Goal: Information Seeking & Learning: Learn about a topic

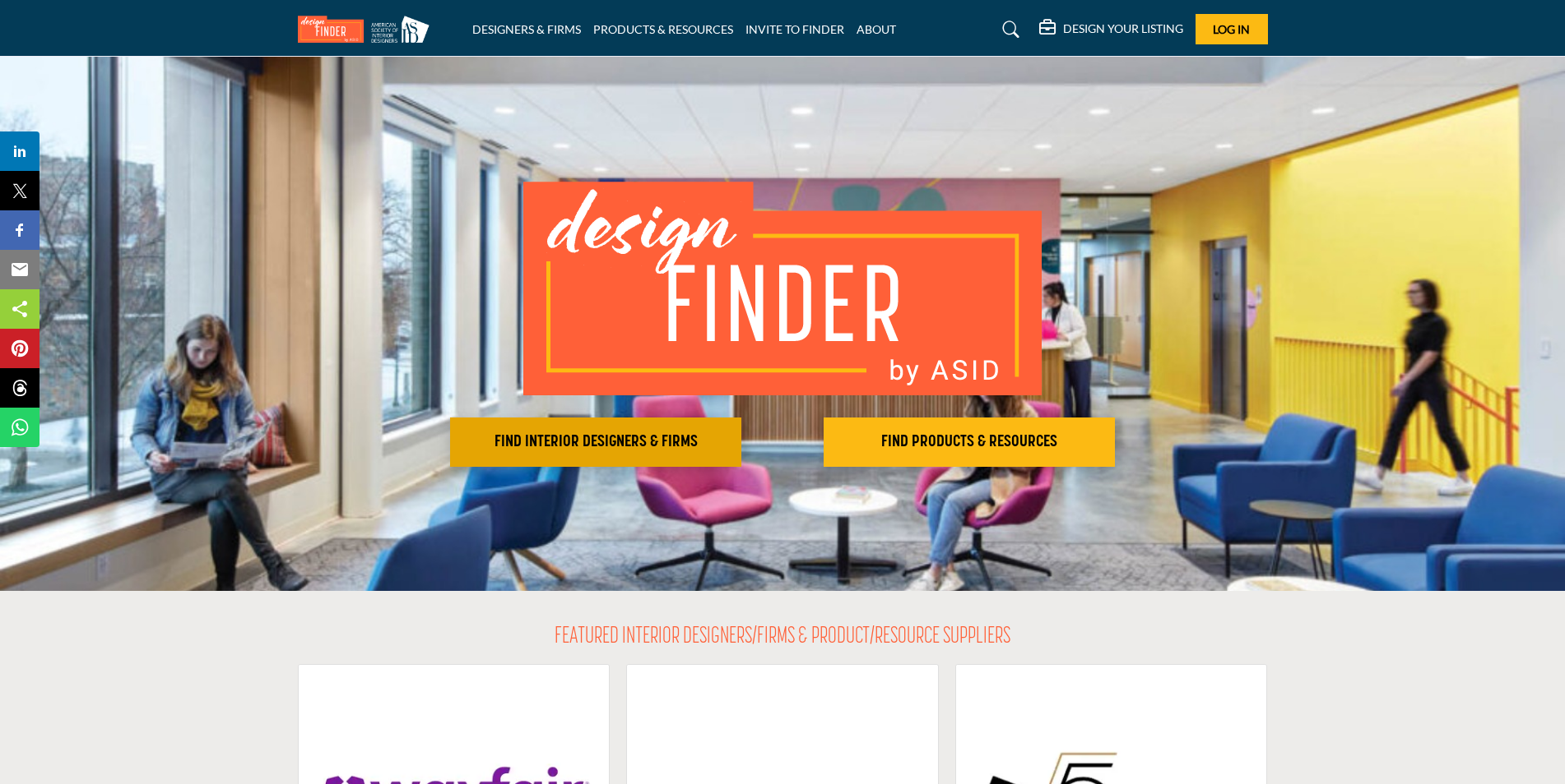
click at [626, 432] on h2 "FIND INTERIOR DESIGNERS & FIRMS" at bounding box center [596, 442] width 282 height 20
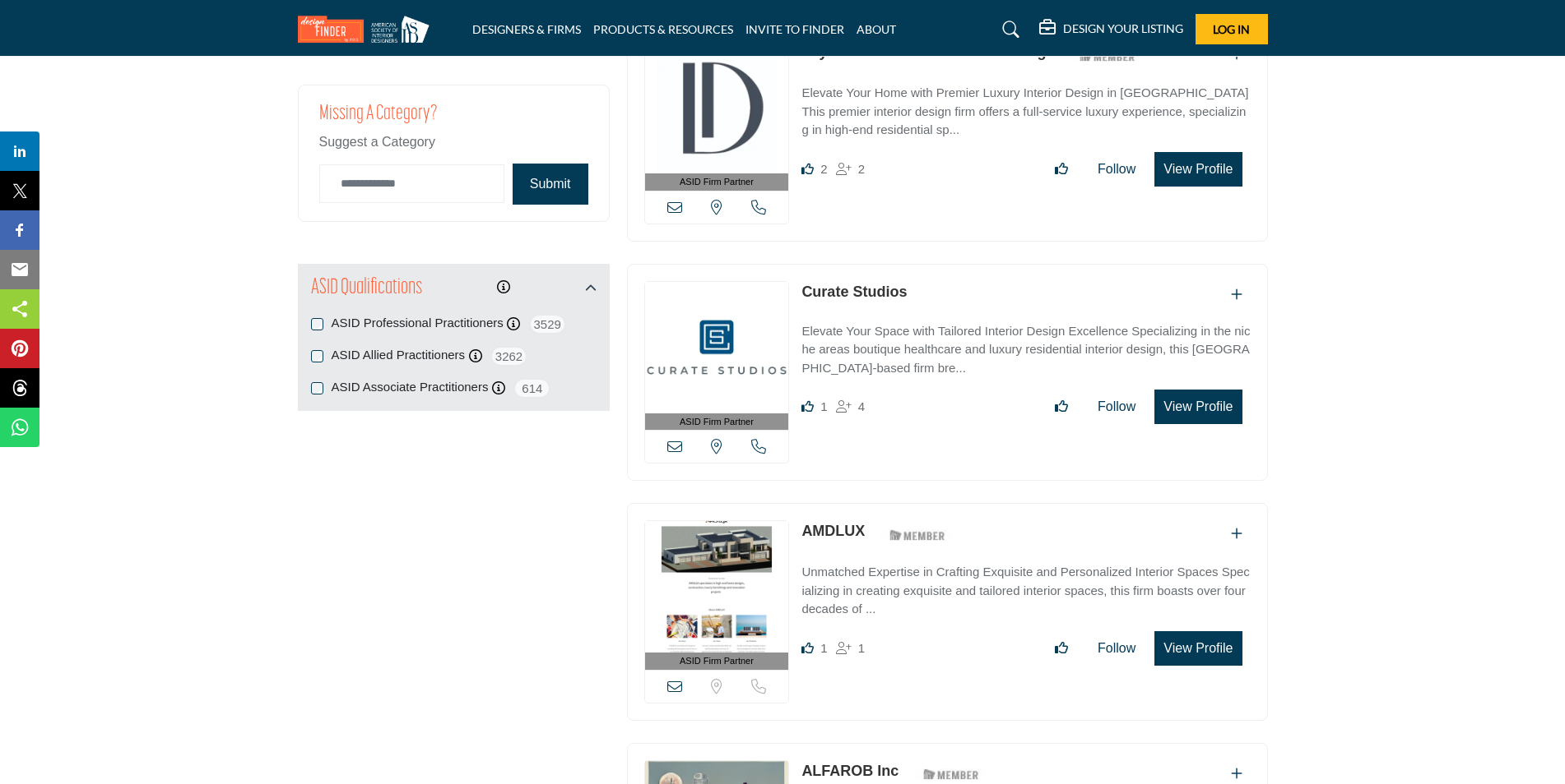
scroll to position [1315, 0]
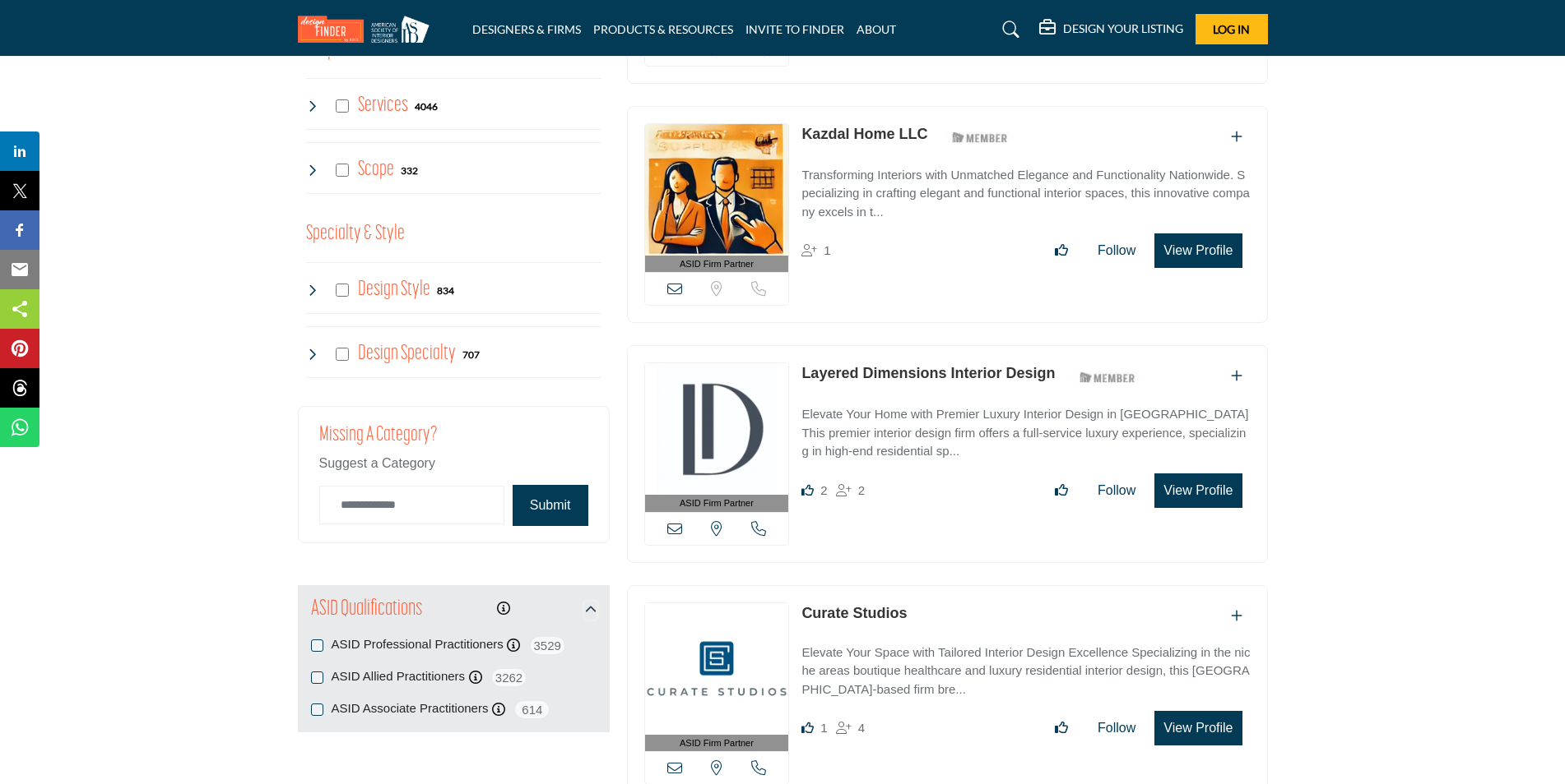
click at [592, 604] on icon "button" at bounding box center [591, 610] width 12 height 12
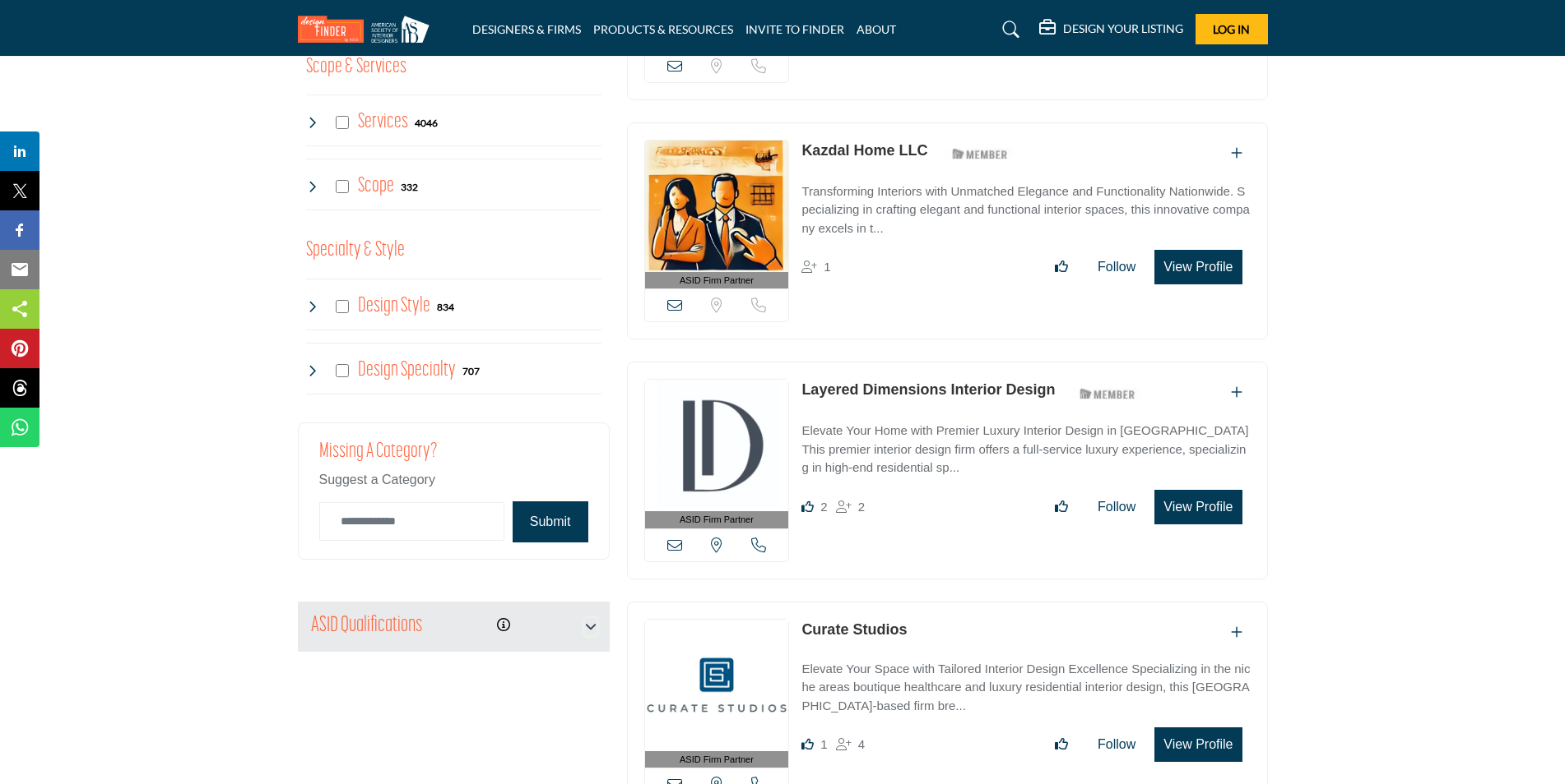
scroll to position [1315, 0]
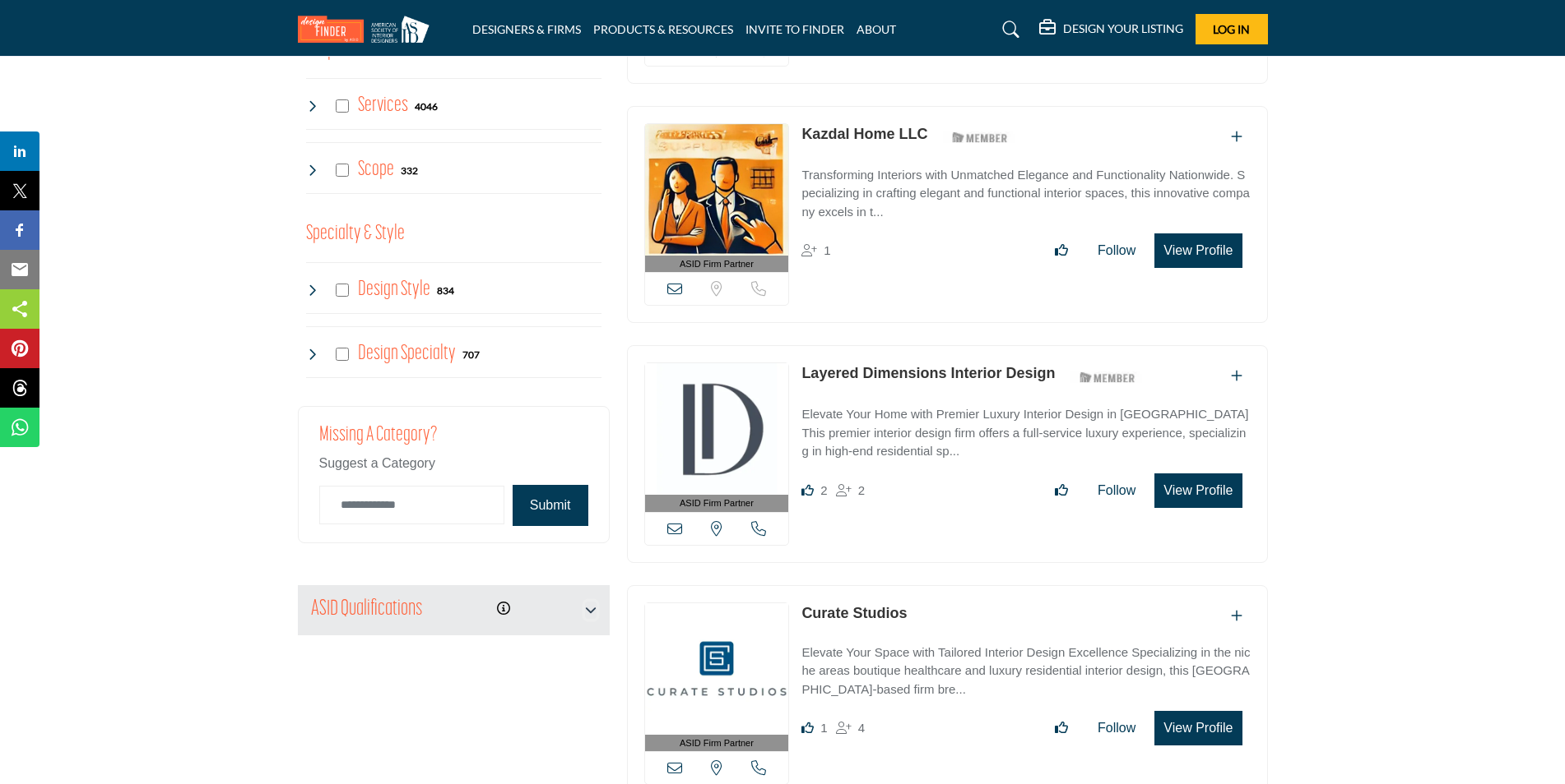
click at [589, 610] on icon "button" at bounding box center [591, 610] width 12 height 12
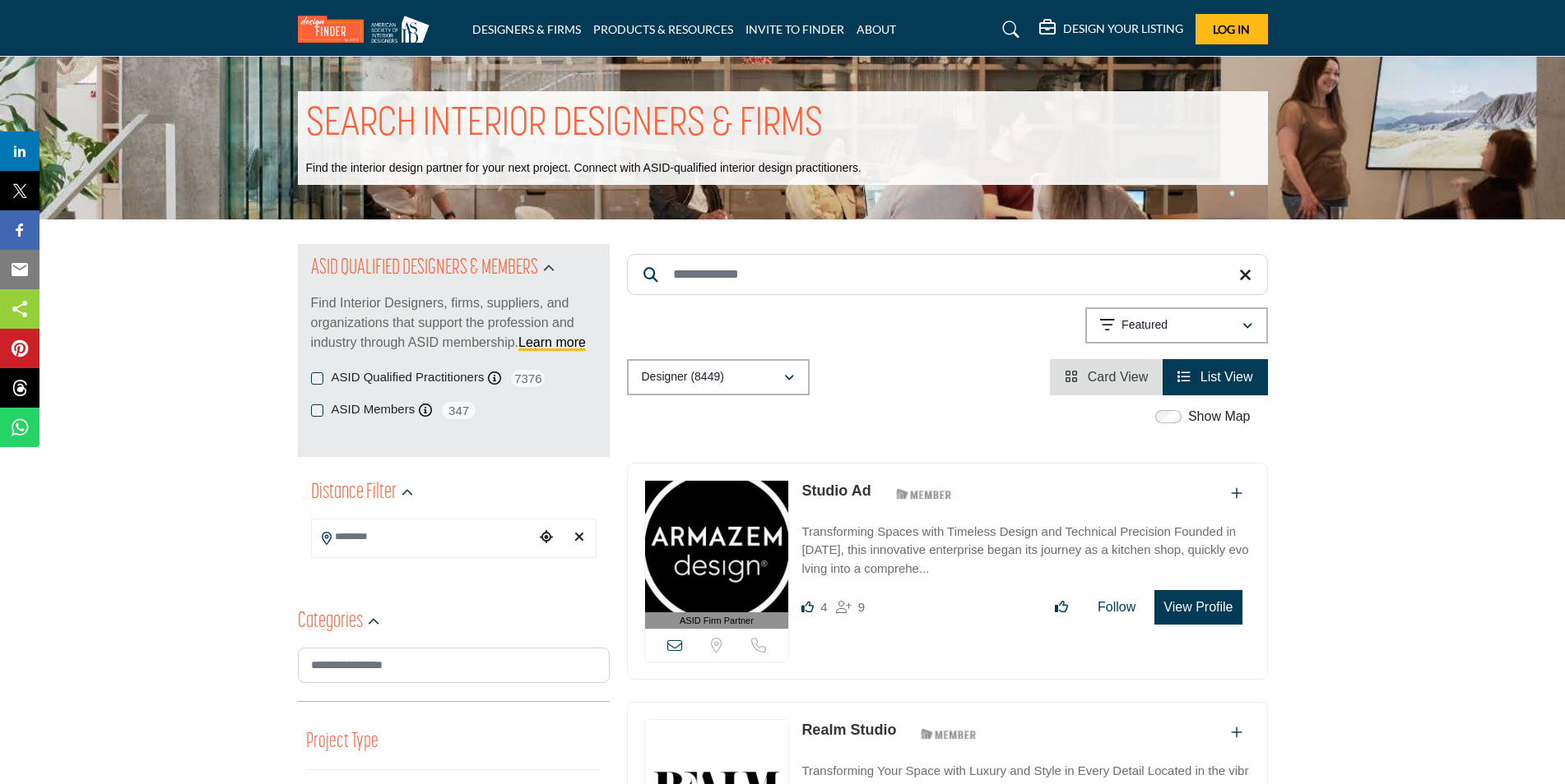
scroll to position [82, 0]
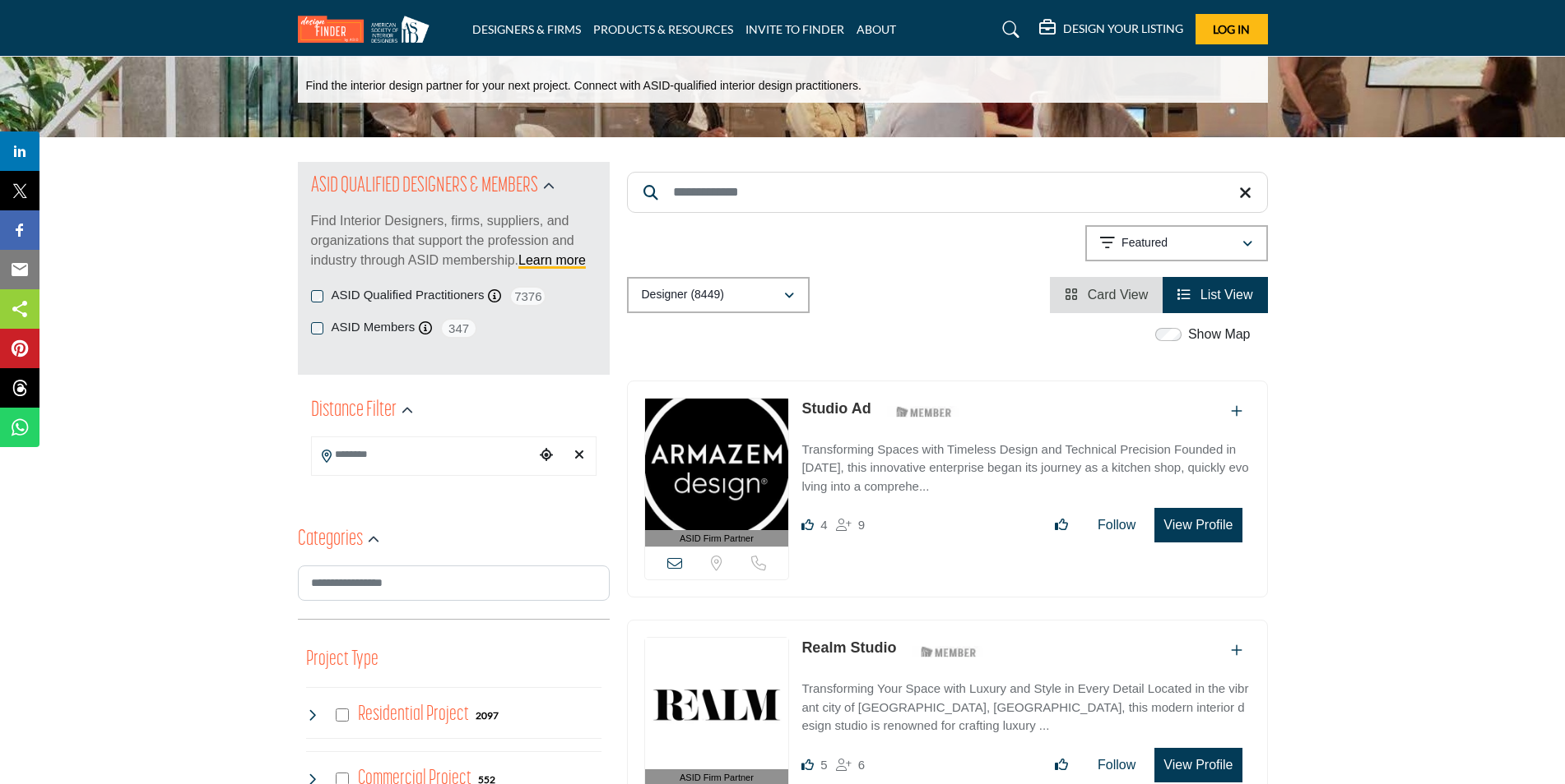
click at [377, 450] on input "Search Location" at bounding box center [423, 455] width 222 height 32
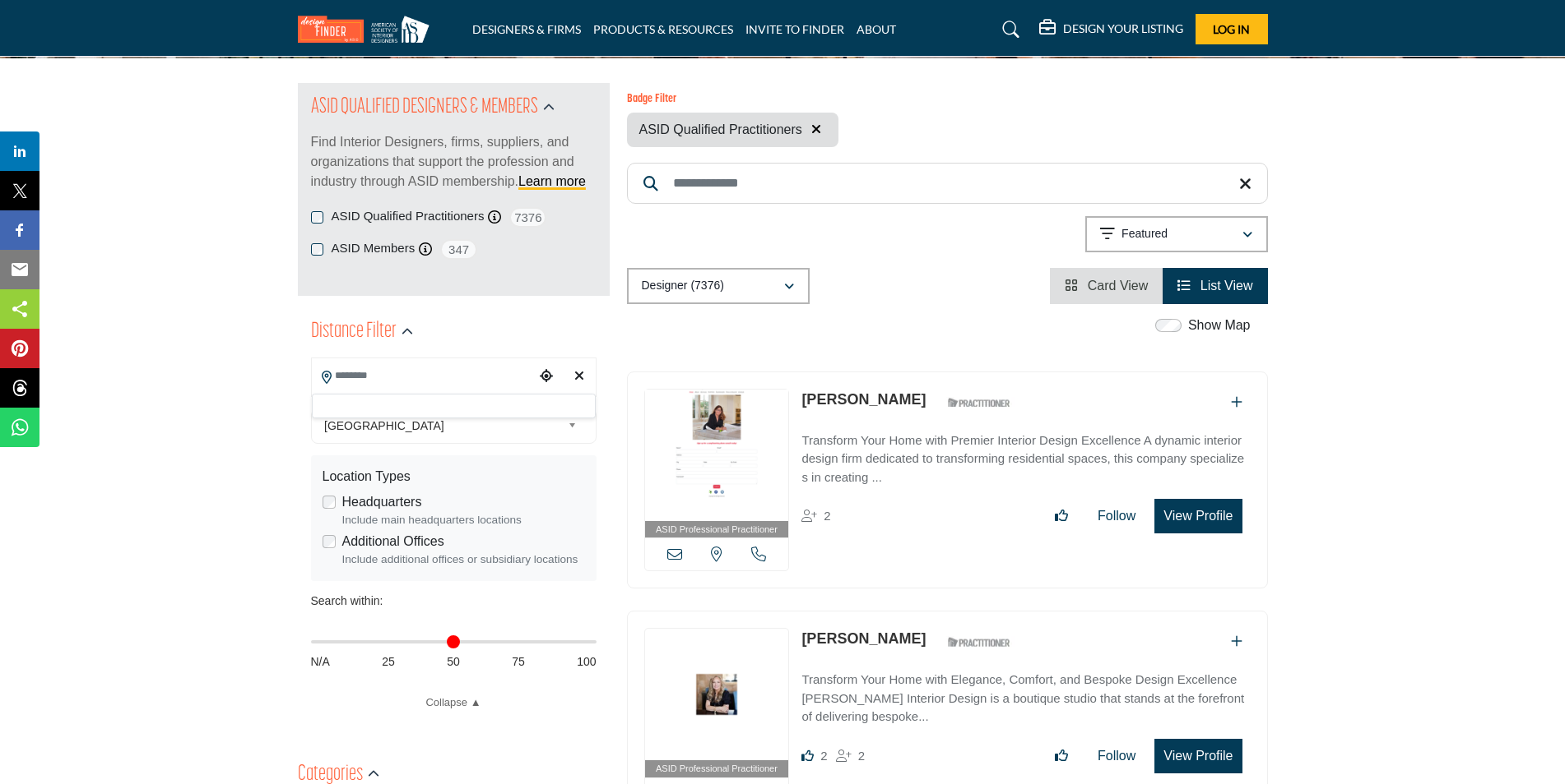
scroll to position [165, 0]
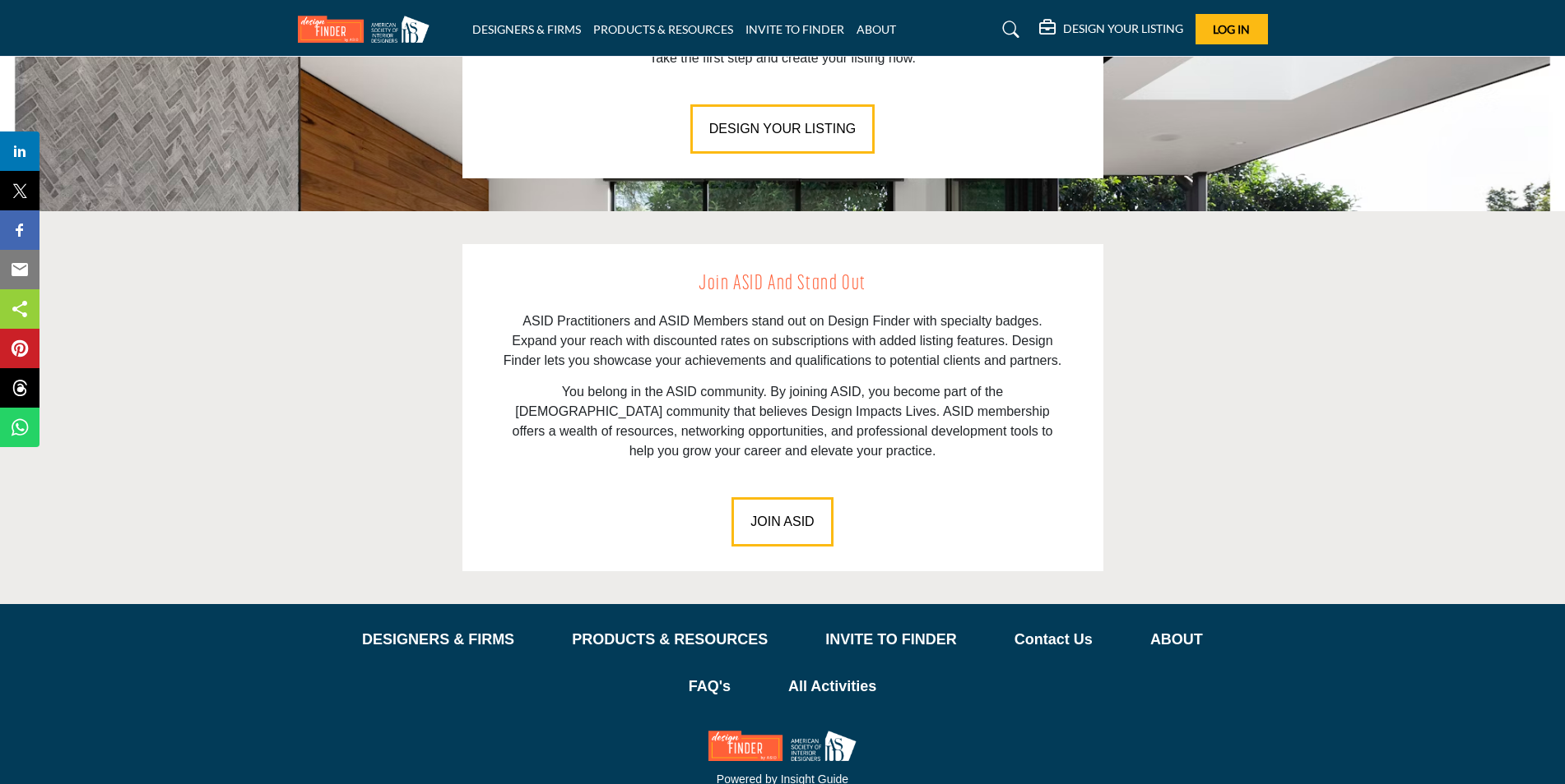
scroll to position [2206, 0]
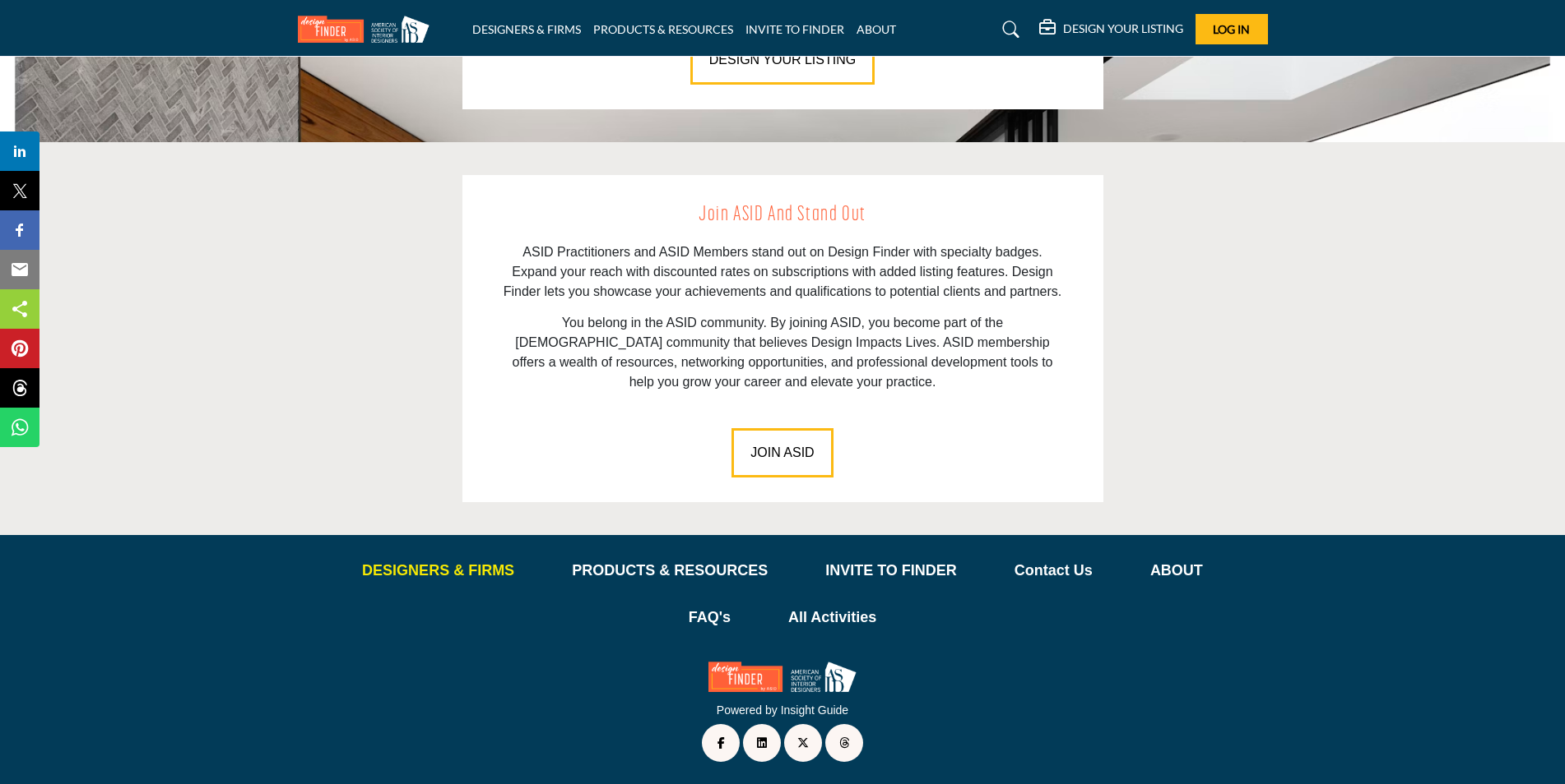
click at [430, 566] on p "DESIGNERS & FIRMS" at bounding box center [438, 571] width 152 height 22
